Goal: Find contact information: Find contact information

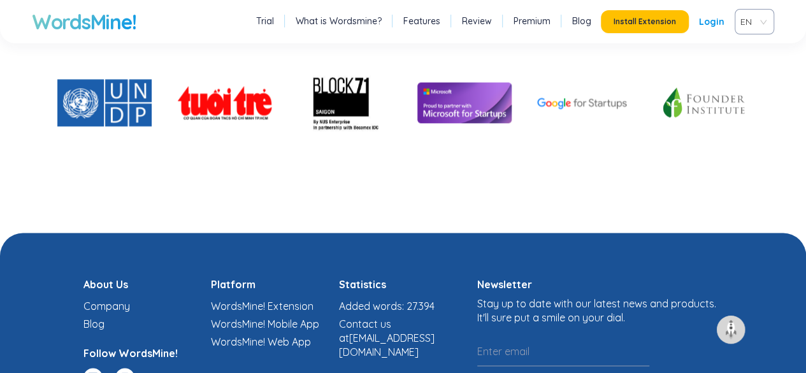
scroll to position [3155, 0]
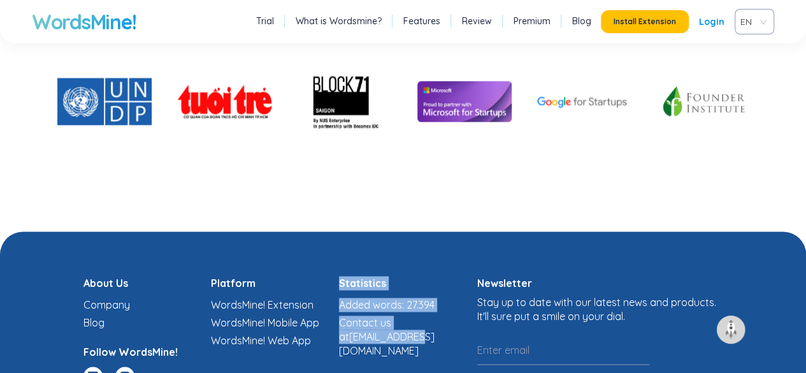
drag, startPoint x: 337, startPoint y: 339, endPoint x: 411, endPoint y: 344, distance: 74.8
click at [411, 344] on div "About Us Company Blog Follow WordsMine! Platform WordsMine! Extension WordsMine…" at bounding box center [403, 337] width 653 height 122
click at [412, 344] on div "Statistics Added words: 27.394 Contact us at [EMAIL_ADDRESS][DOMAIN_NAME]" at bounding box center [403, 337] width 128 height 122
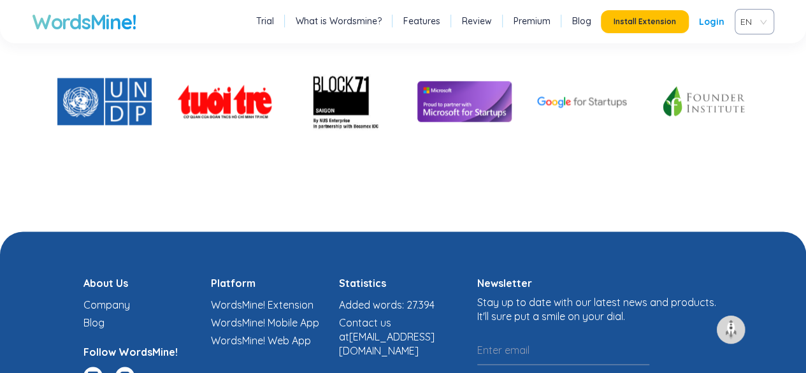
click at [434, 340] on li "Contact us at [EMAIL_ADDRESS][DOMAIN_NAME]" at bounding box center [403, 337] width 128 height 42
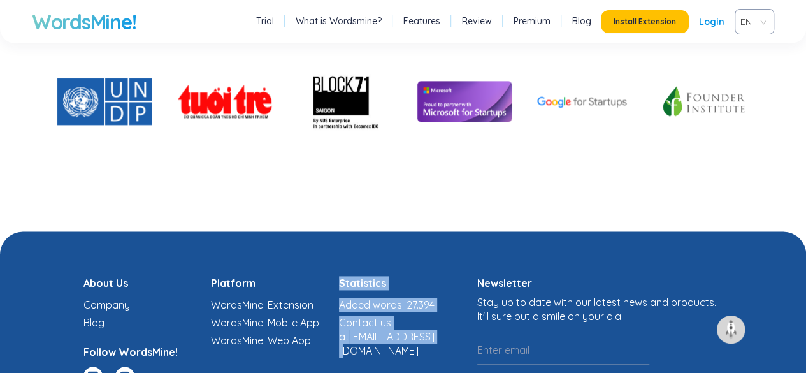
drag, startPoint x: 434, startPoint y: 338, endPoint x: 337, endPoint y: 342, distance: 97.0
click at [337, 342] on div "About Us Company Blog Follow WordsMine! Platform WordsMine! Extension WordsMine…" at bounding box center [403, 337] width 653 height 122
click at [340, 341] on link "Contact us at [EMAIL_ADDRESS][DOMAIN_NAME]" at bounding box center [387, 336] width 96 height 41
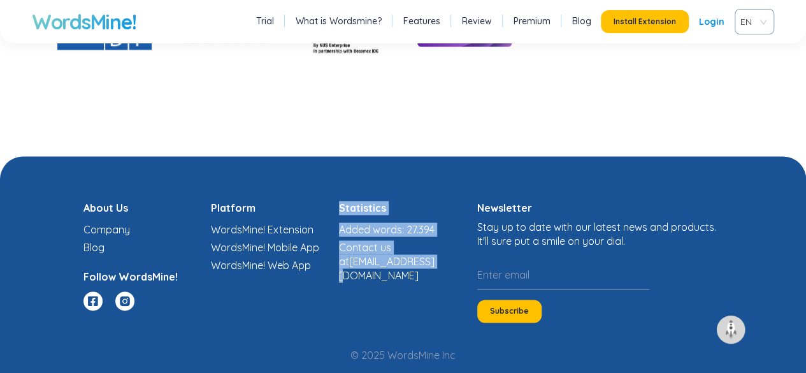
scroll to position [3255, 0]
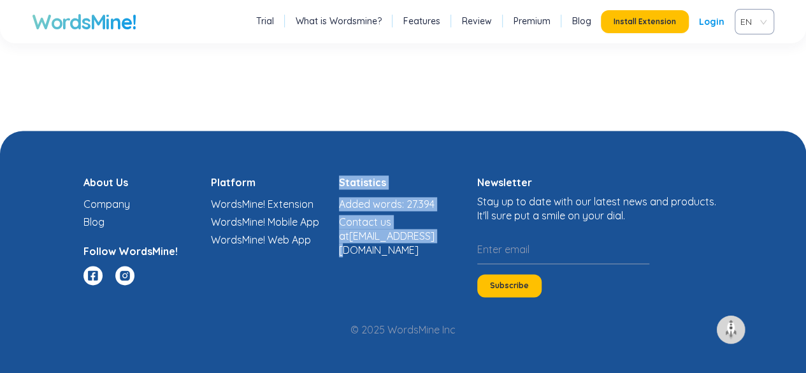
click at [395, 254] on div "Statistics Added words: 27.394 Contact us at [EMAIL_ADDRESS][DOMAIN_NAME]" at bounding box center [403, 236] width 128 height 122
click at [376, 254] on div "Statistics Added words: 27.394 Contact us at [EMAIL_ADDRESS][DOMAIN_NAME]" at bounding box center [403, 236] width 128 height 122
drag, startPoint x: 337, startPoint y: 236, endPoint x: 358, endPoint y: 244, distance: 23.2
click at [360, 243] on div "About Us Company Blog Follow WordsMine! Platform WordsMine! Extension WordsMine…" at bounding box center [403, 236] width 653 height 122
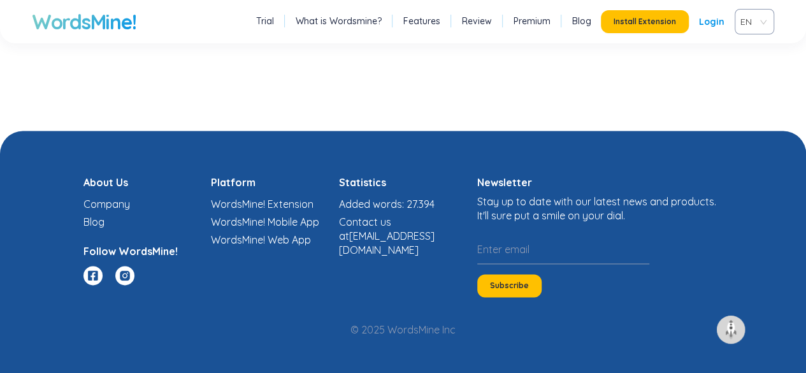
click at [364, 254] on div "Statistics Added words: 27.394 Contact us at [EMAIL_ADDRESS][DOMAIN_NAME]" at bounding box center [403, 236] width 128 height 122
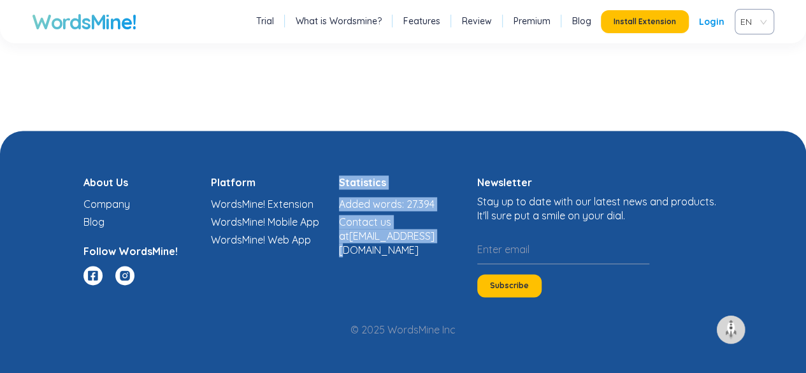
drag, startPoint x: 432, startPoint y: 240, endPoint x: 342, endPoint y: 242, distance: 89.9
click at [337, 242] on div "About Us Company Blog Follow WordsMine! Platform WordsMine! Extension WordsMine…" at bounding box center [403, 236] width 653 height 122
click at [351, 239] on link "Contact us at [EMAIL_ADDRESS][DOMAIN_NAME]" at bounding box center [387, 235] width 96 height 41
click at [376, 247] on div "Statistics Added words: 27.394 Contact us at [EMAIL_ADDRESS][DOMAIN_NAME]" at bounding box center [403, 236] width 128 height 122
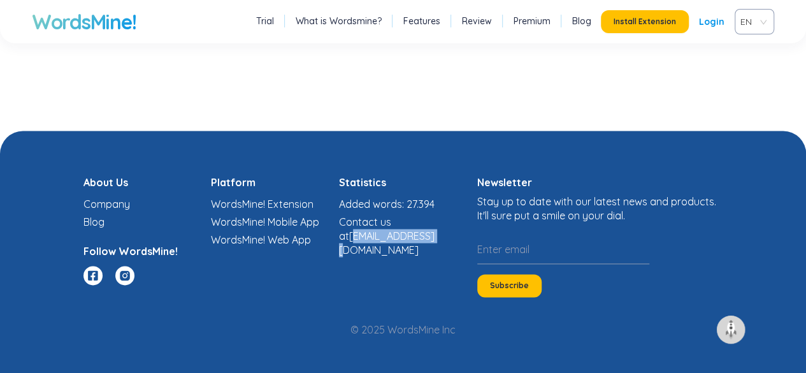
drag, startPoint x: 433, startPoint y: 240, endPoint x: 344, endPoint y: 240, distance: 89.3
click at [344, 240] on li "Contact us at [EMAIL_ADDRESS][DOMAIN_NAME]" at bounding box center [403, 236] width 128 height 42
copy link "i@[DOMAIN_NAME]"
